Goal: Information Seeking & Learning: Learn about a topic

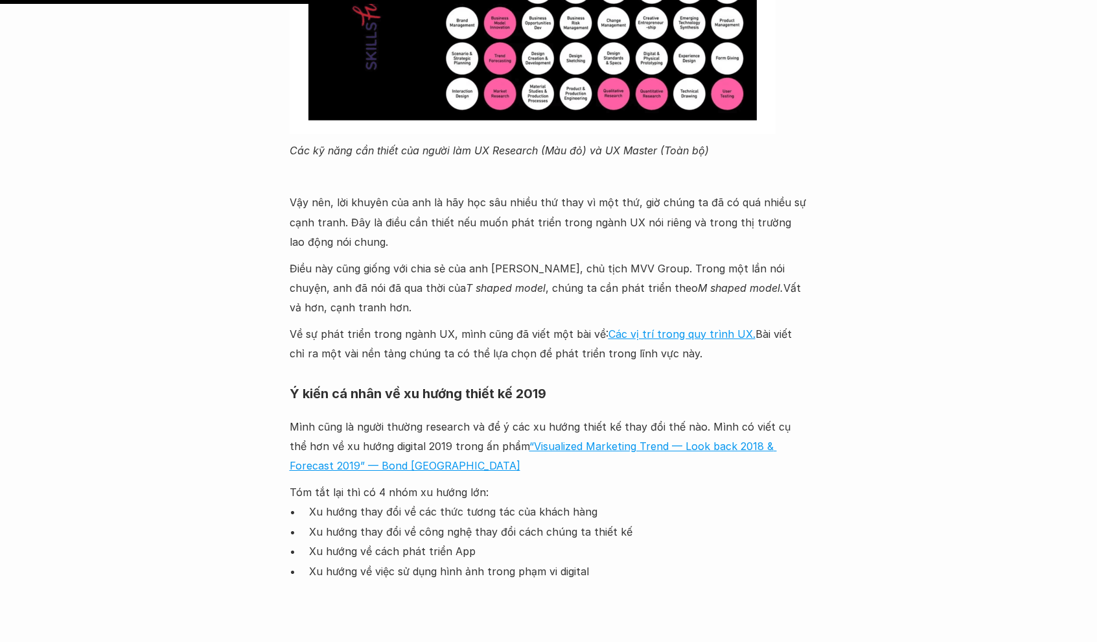
scroll to position [2930, 0]
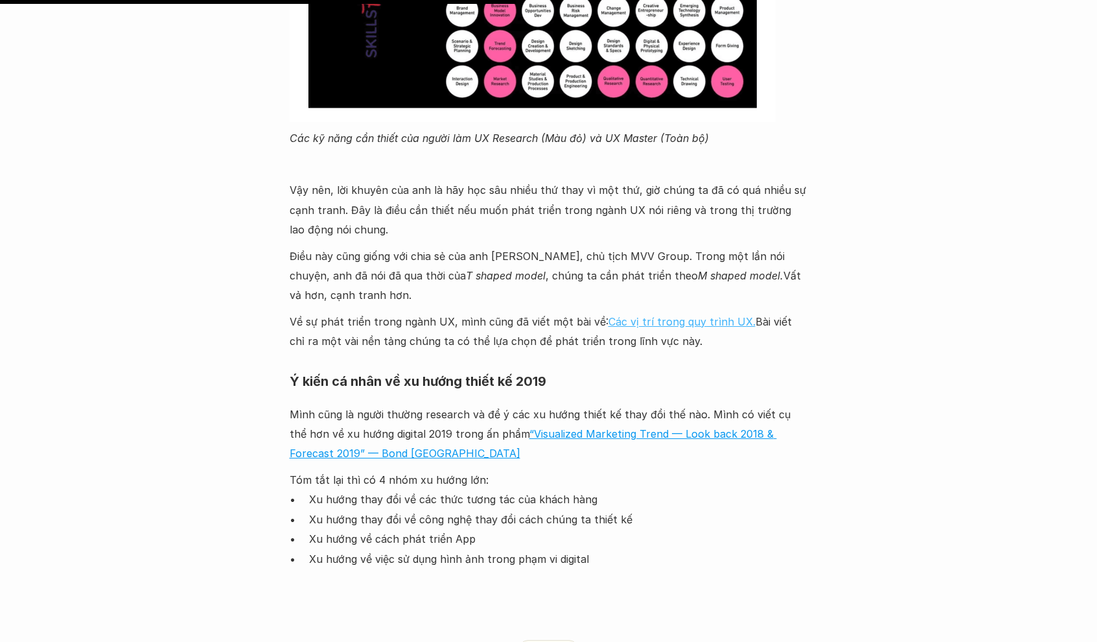
click at [675, 315] on link "Các vị trí trong quy trình UX." at bounding box center [682, 321] width 147 height 13
click at [699, 315] on link "Các vị trí trong quy trình UX." at bounding box center [682, 321] width 147 height 13
click at [262, 374] on div "Lúa hóa kiến thức UXVN 2018 - Phần 2: Xu hướng, chiến lược, data-driven design …" at bounding box center [548, 630] width 1097 height 6990
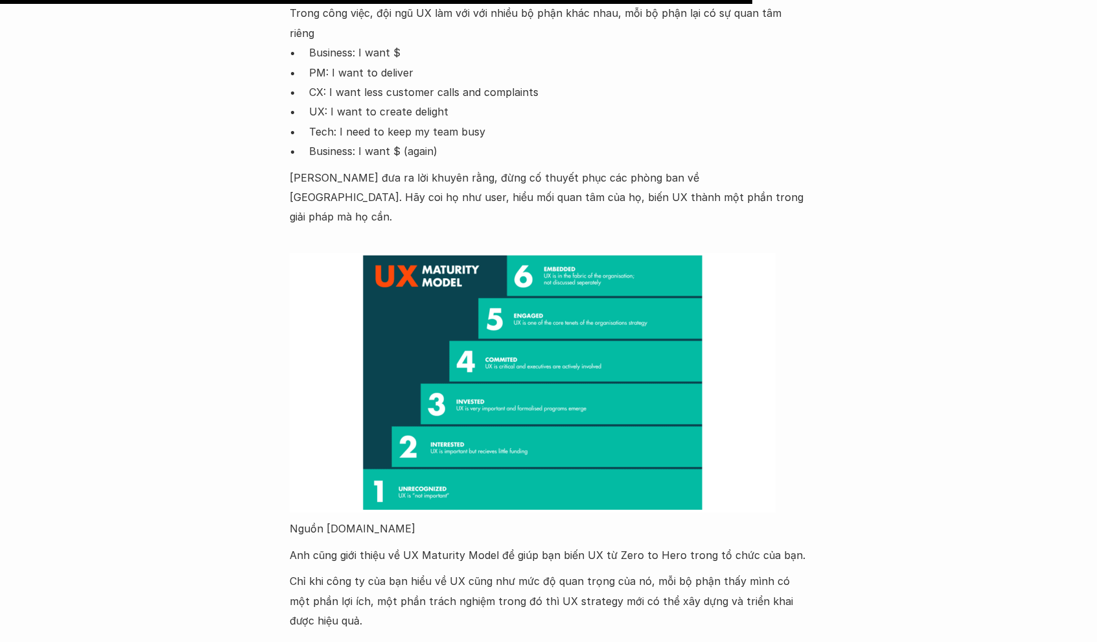
scroll to position [4309, 0]
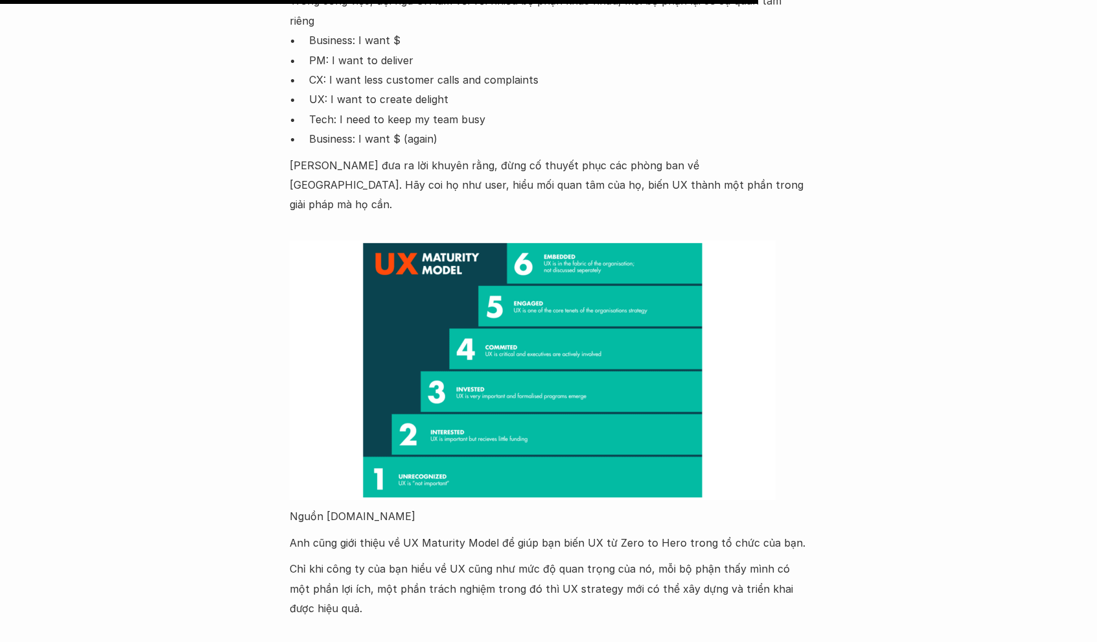
click at [407, 533] on p "Anh cũng giới thiệu về UX Maturity Model để giúp bạn biến UX từ Zero to Hero tr…" at bounding box center [549, 542] width 518 height 19
drag, startPoint x: 403, startPoint y: 364, endPoint x: 494, endPoint y: 365, distance: 90.7
click at [494, 533] on p "Anh cũng giới thiệu về UX Maturity Model để giúp bạn biến UX từ Zero to Hero tr…" at bounding box center [549, 542] width 518 height 19
copy p "UX Maturity Model"
